Goal: Transaction & Acquisition: Purchase product/service

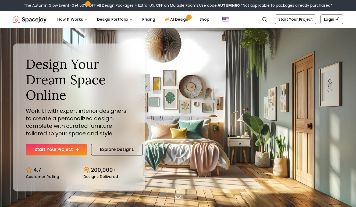
click at [69, 147] on link "Start Your Project" at bounding box center [56, 150] width 61 height 12
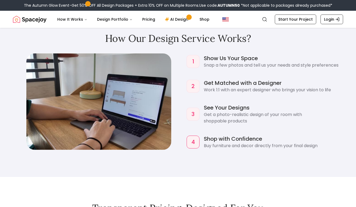
scroll to position [496, 0]
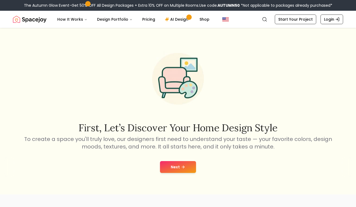
click at [173, 167] on button "Next" at bounding box center [178, 167] width 36 height 12
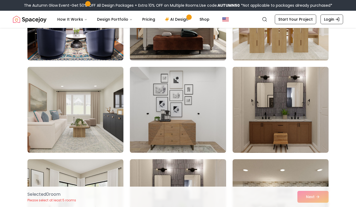
scroll to position [99, 0]
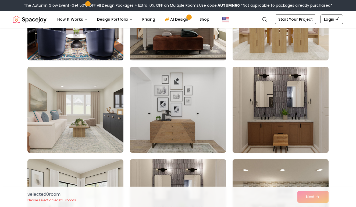
click at [252, 140] on img at bounding box center [280, 110] width 101 height 90
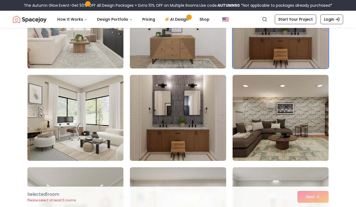
scroll to position [186, 0]
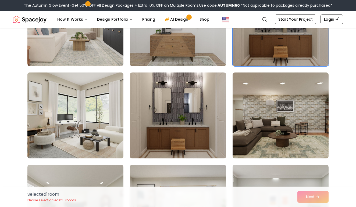
click at [100, 130] on img at bounding box center [75, 115] width 101 height 90
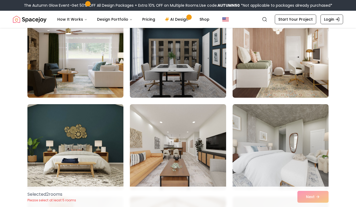
scroll to position [712, 0]
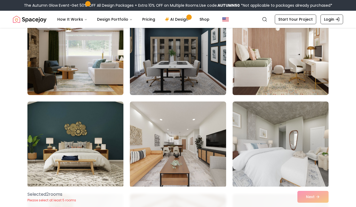
click at [248, 77] on img at bounding box center [280, 52] width 101 height 90
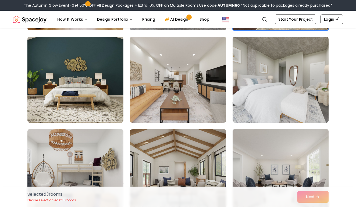
scroll to position [777, 0]
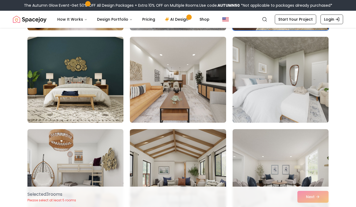
click at [246, 105] on img at bounding box center [280, 80] width 101 height 90
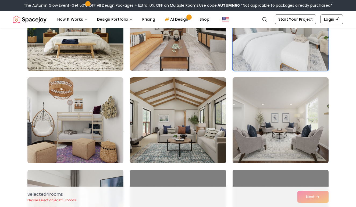
scroll to position [0, 0]
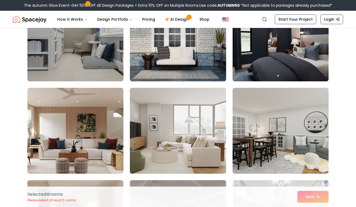
click at [185, 59] on img at bounding box center [178, 38] width 101 height 90
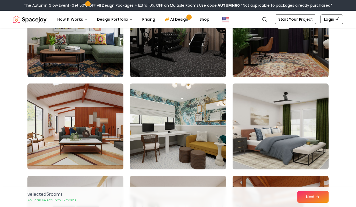
click at [253, 70] on img at bounding box center [280, 34] width 101 height 90
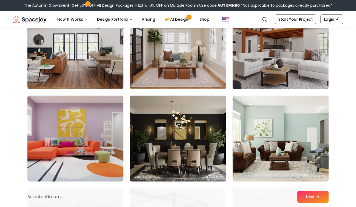
click at [220, 136] on img at bounding box center [178, 139] width 101 height 90
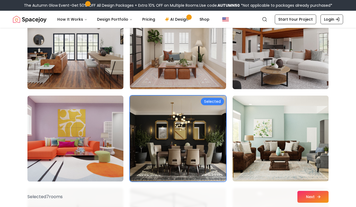
click at [307, 194] on button "Next" at bounding box center [313, 197] width 31 height 12
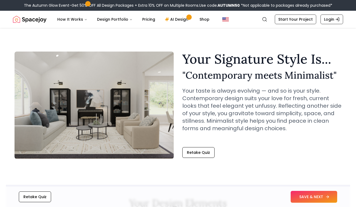
click at [298, 196] on button "SAVE & NEXT" at bounding box center [314, 197] width 47 height 12
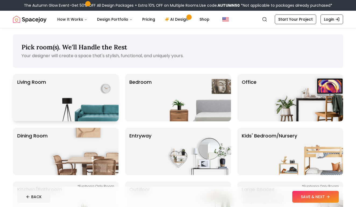
click at [106, 81] on img at bounding box center [84, 97] width 69 height 47
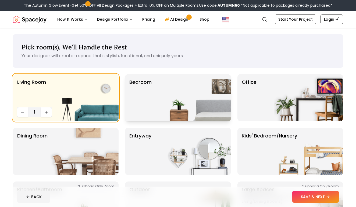
click at [151, 100] on p "Bedroom" at bounding box center [140, 98] width 22 height 39
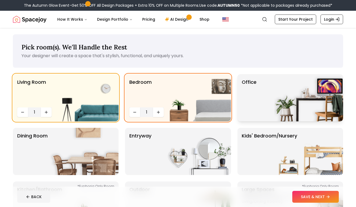
click at [241, 116] on div "Office" at bounding box center [291, 97] width 106 height 47
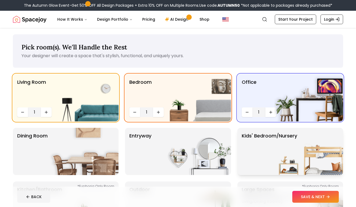
click at [247, 141] on p "Kids' Bedroom/Nursery" at bounding box center [269, 151] width 55 height 39
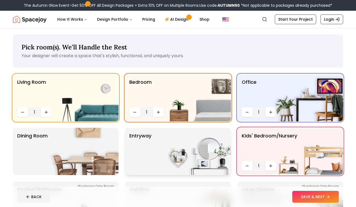
click at [202, 138] on img at bounding box center [196, 151] width 69 height 47
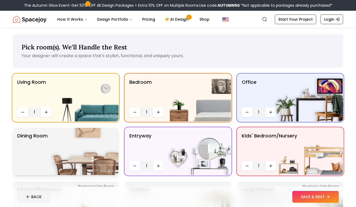
click at [94, 156] on img at bounding box center [84, 151] width 69 height 47
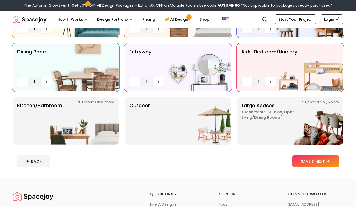
scroll to position [87, 0]
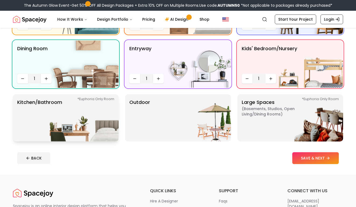
click at [99, 135] on img at bounding box center [84, 117] width 69 height 47
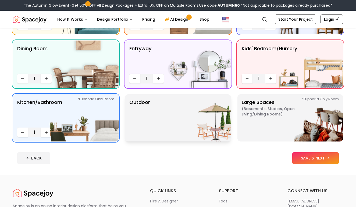
click at [153, 117] on div "Outdoor" at bounding box center [178, 117] width 106 height 47
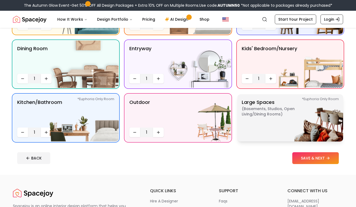
click at [248, 126] on p "Large Spaces ( Basements, Studios, Open living/dining rooms ) *Euphoria Only Ro…" at bounding box center [275, 118] width 67 height 39
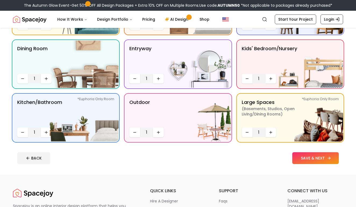
click at [298, 160] on button "SAVE & NEXT" at bounding box center [315, 159] width 47 height 12
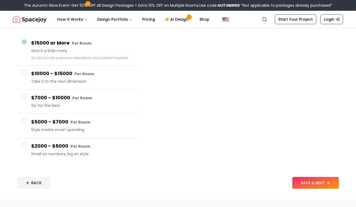
scroll to position [42, 0]
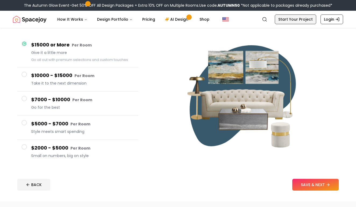
click at [284, 18] on link "Start Your Project" at bounding box center [295, 20] width 41 height 10
